Goal: Information Seeking & Learning: Find contact information

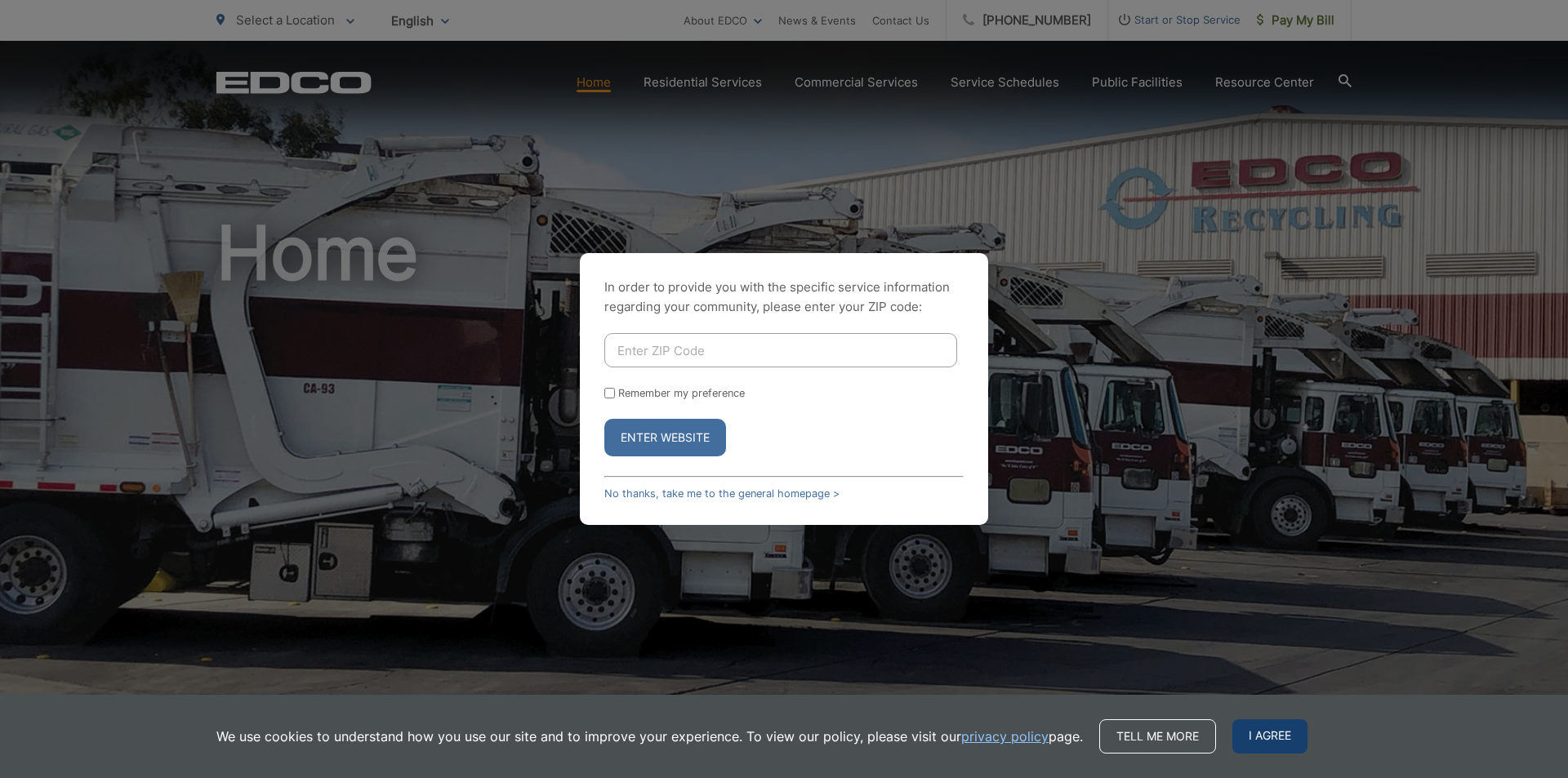
click at [1260, 743] on span "I agree" at bounding box center [1270, 737] width 75 height 35
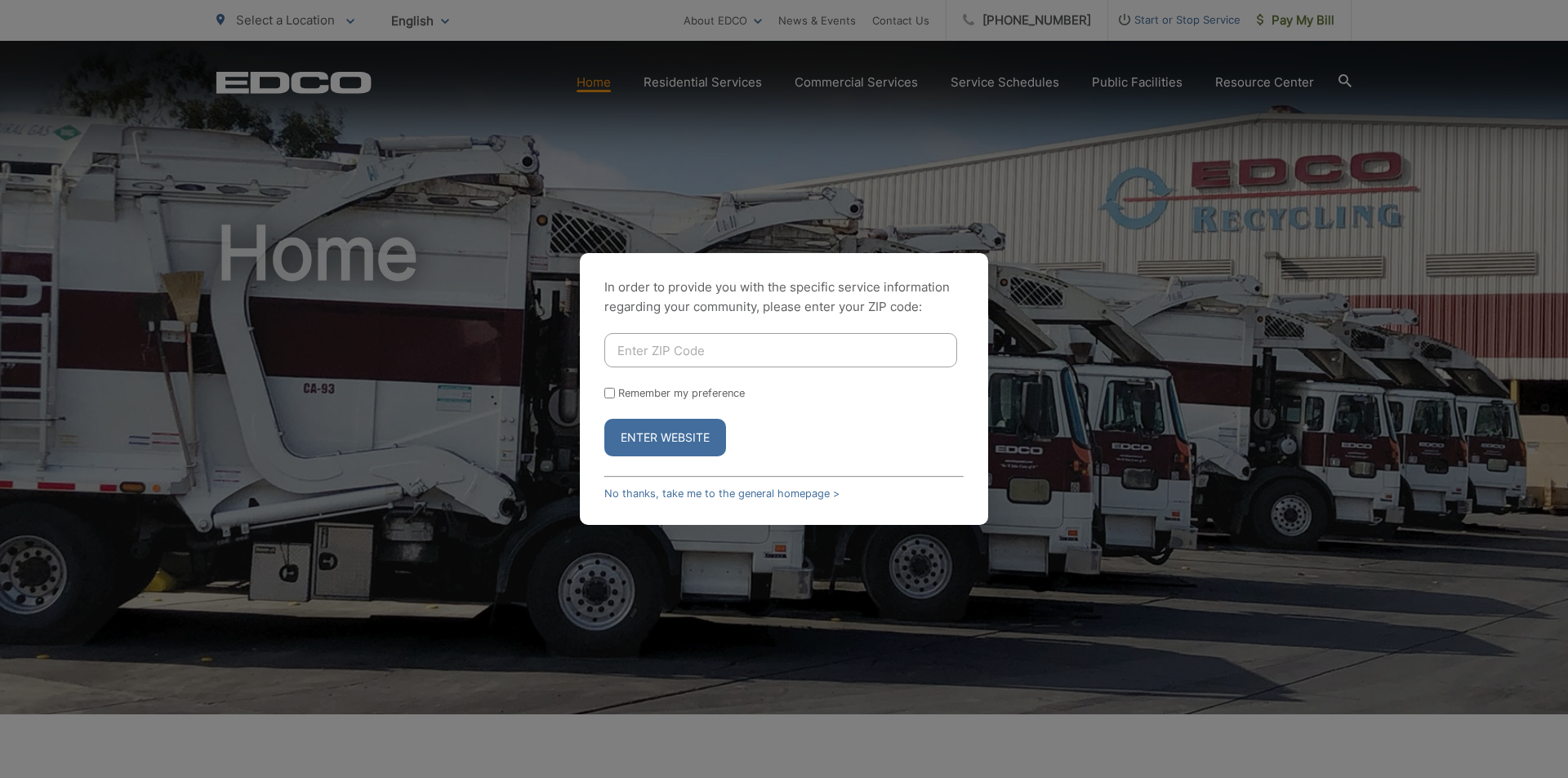
click at [1109, 269] on div "In order to provide you with the specific service information regarding your co…" at bounding box center [784, 389] width 1568 height 778
click at [632, 496] on link "No thanks, take me to the general homepage >" at bounding box center [721, 493] width 235 height 12
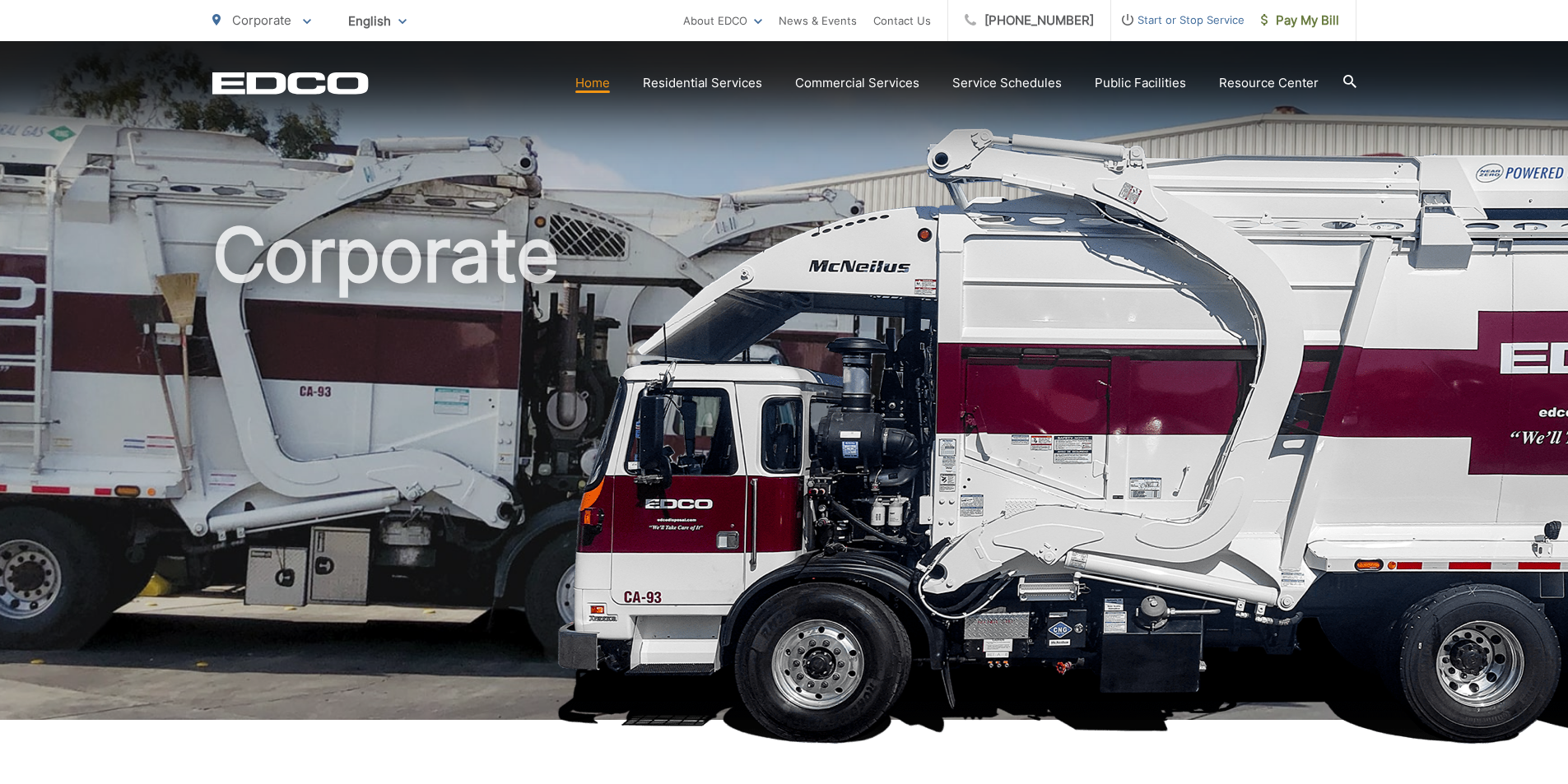
drag, startPoint x: 1030, startPoint y: 23, endPoint x: 1064, endPoint y: 240, distance: 219.6
click at [1064, 240] on h1 "Corporate" at bounding box center [784, 474] width 1144 height 521
click at [903, 27] on link "Contact Us" at bounding box center [902, 20] width 58 height 19
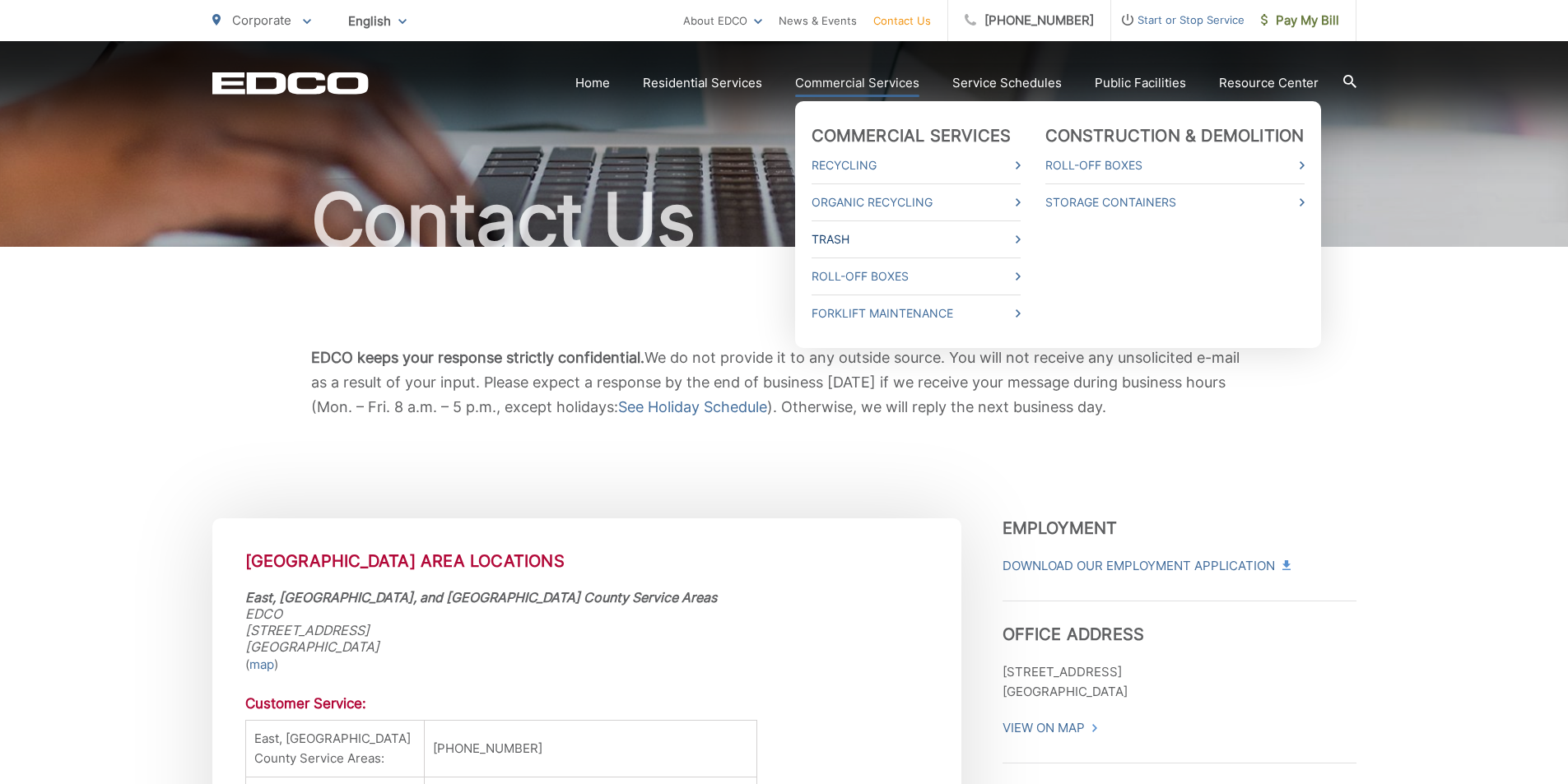
scroll to position [494, 0]
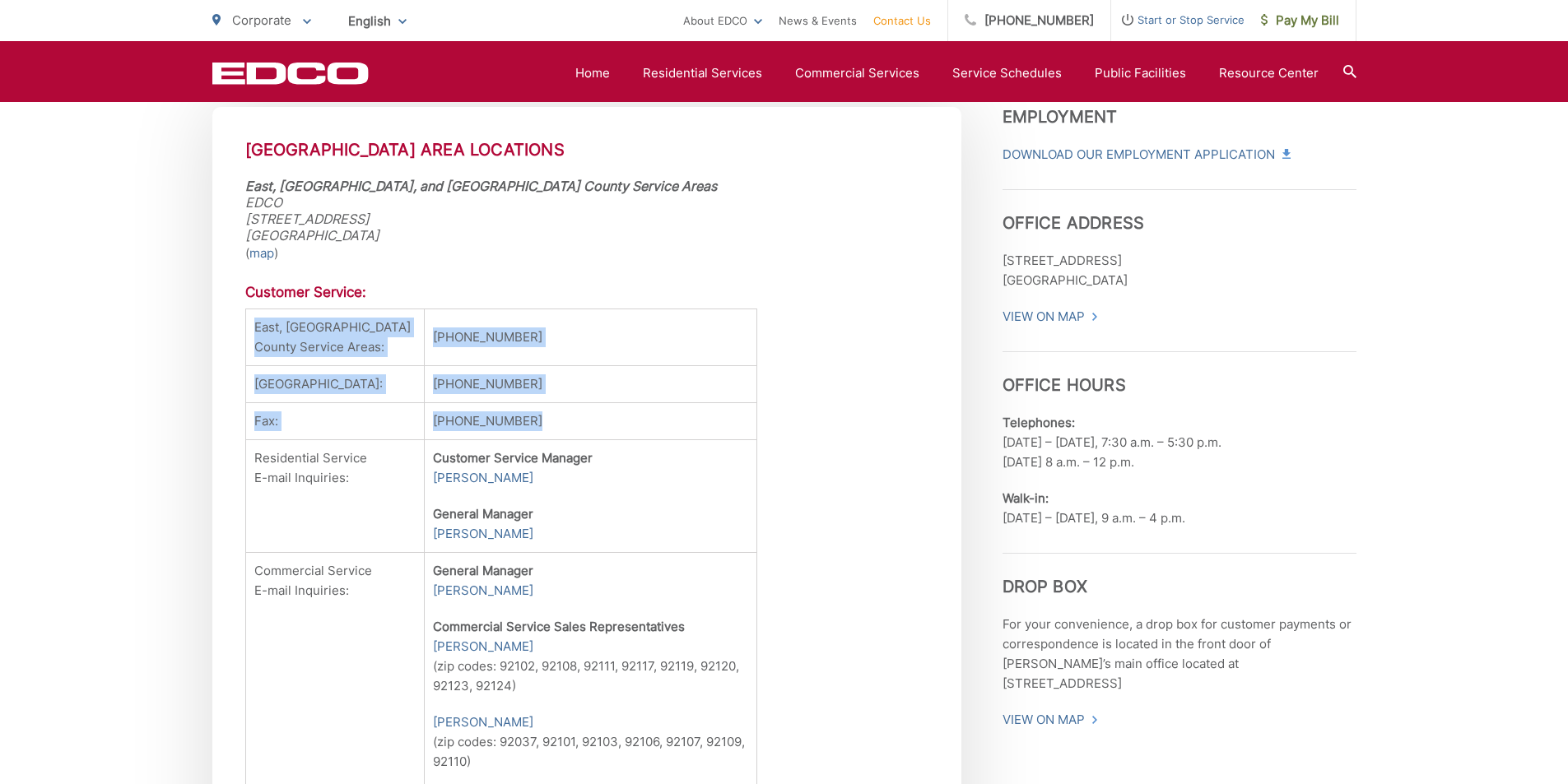
drag, startPoint x: 248, startPoint y: 327, endPoint x: 546, endPoint y: 449, distance: 322.0
click at [546, 449] on tbody "East, Central & South San Diego County Service Areas: (619) 287-7555 National C…" at bounding box center [501, 696] width 512 height 775
copy tbody "East, Central & South San Diego County Service Areas: (619) 287-7555 National C…"
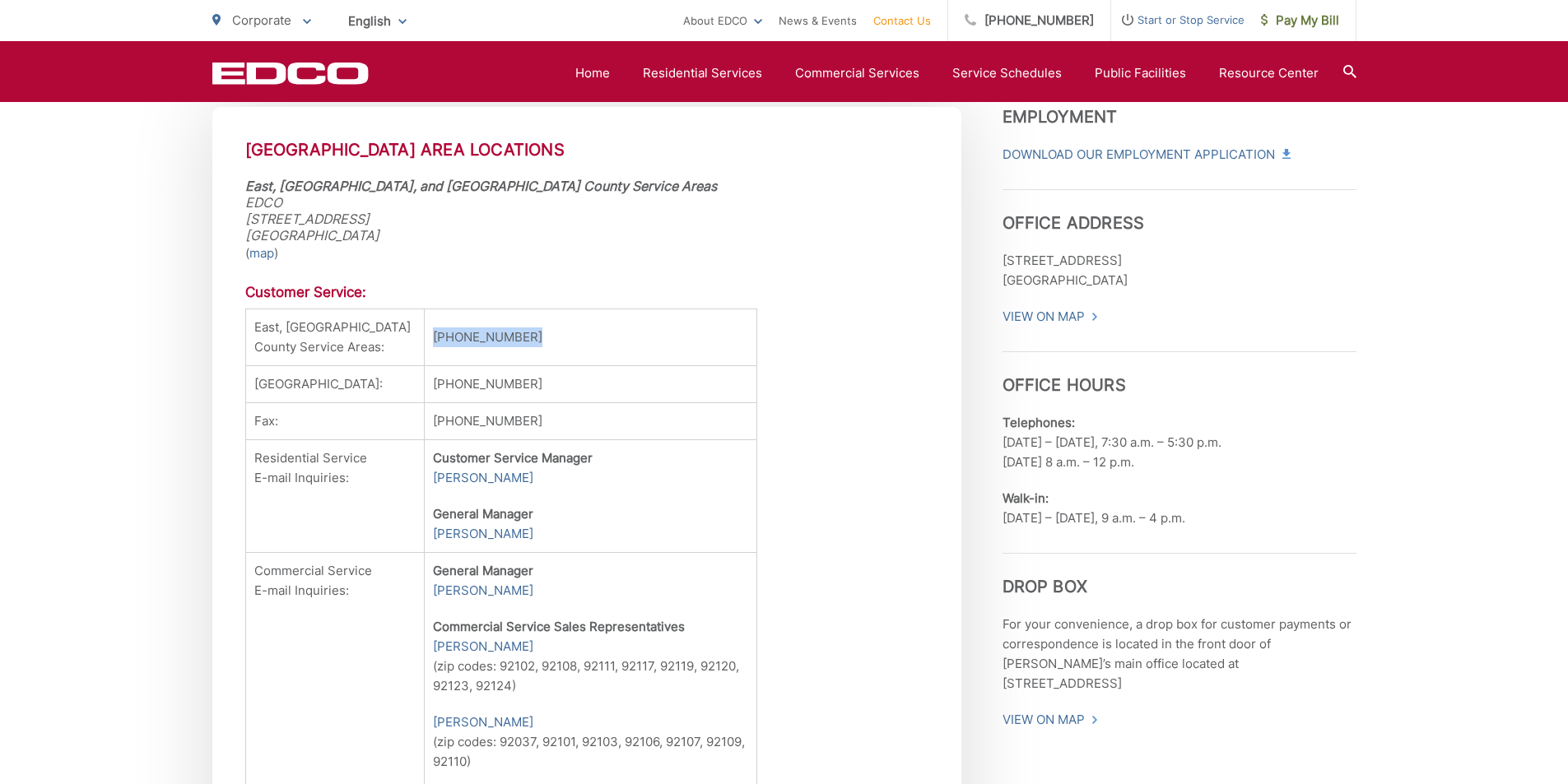
drag, startPoint x: 532, startPoint y: 350, endPoint x: 404, endPoint y: 351, distance: 128.0
click at [425, 351] on td "[PHONE_NUMBER]" at bounding box center [591, 338] width 333 height 57
